Goal: Find contact information: Find contact information

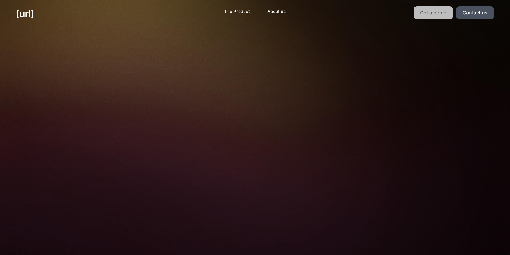
click at [427, 14] on link "Get a demo" at bounding box center [432, 12] width 39 height 13
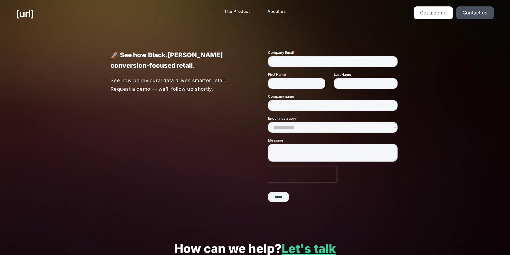
scroll to position [100, 0]
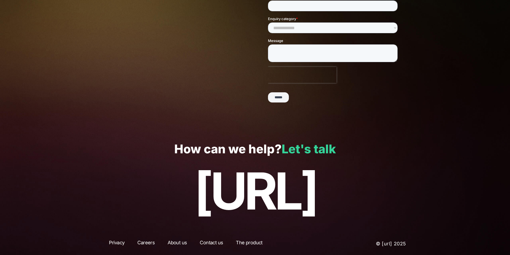
click at [317, 147] on link "Let's talk" at bounding box center [308, 149] width 54 height 15
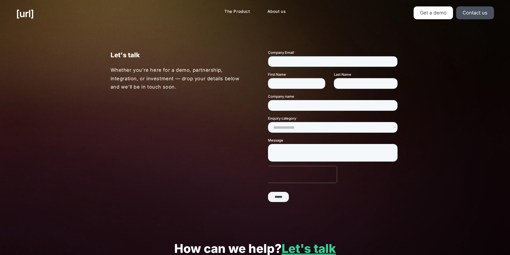
click at [290, 66] on input "Company Email *" at bounding box center [332, 61] width 129 height 11
